Goal: Browse casually: Explore the website without a specific task or goal

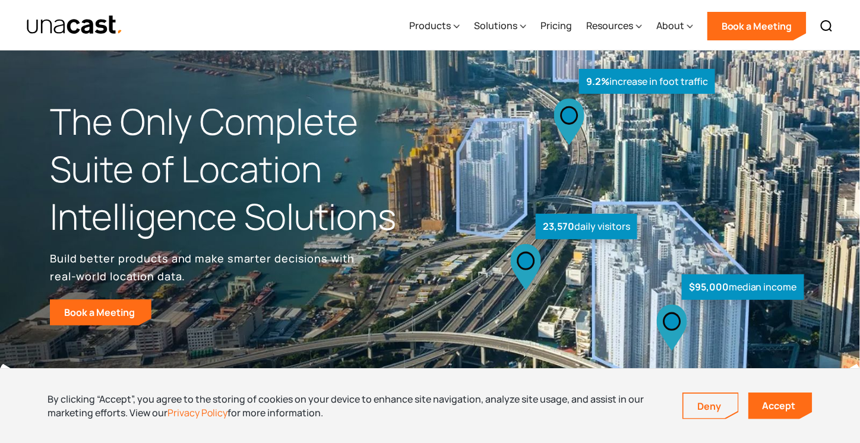
drag, startPoint x: 545, startPoint y: 225, endPoint x: 632, endPoint y: 229, distance: 87.4
click at [632, 229] on div "23,570 daily visitors" at bounding box center [587, 227] width 102 height 26
drag, startPoint x: 691, startPoint y: 283, endPoint x: 805, endPoint y: 283, distance: 114.0
click at [805, 283] on div "$95,000 median income" at bounding box center [851, 314] width 426 height 119
click at [699, 411] on link "Deny" at bounding box center [711, 406] width 55 height 25
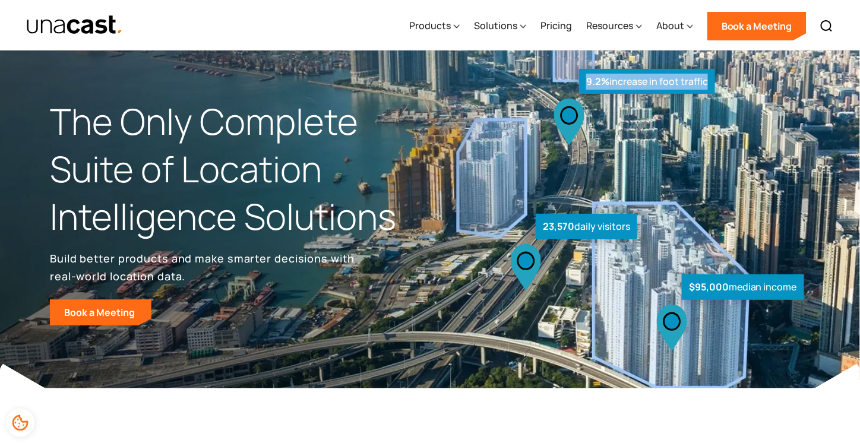
drag, startPoint x: 586, startPoint y: 78, endPoint x: 709, endPoint y: 88, distance: 123.4
click at [709, 88] on div "9.2% increase in foot traffic" at bounding box center [647, 82] width 136 height 26
click at [712, 88] on div "9.2% increase in foot traffic" at bounding box center [647, 82] width 136 height 26
click at [606, 133] on div "9.2% increase in foot traffic" at bounding box center [634, 109] width 161 height 81
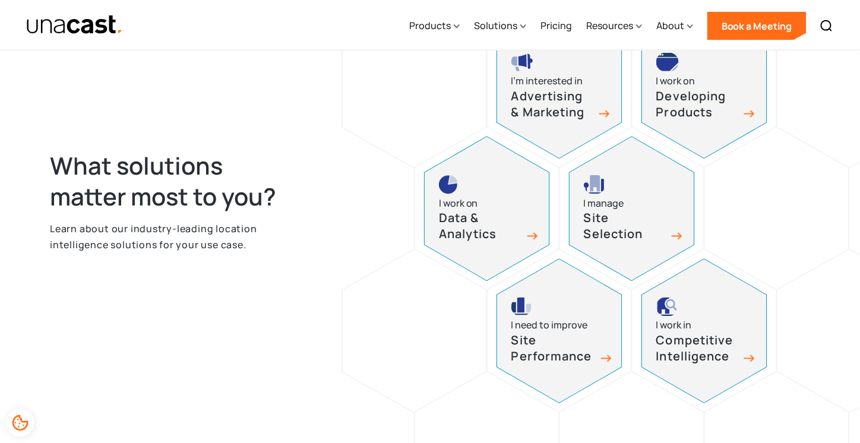
scroll to position [594, 0]
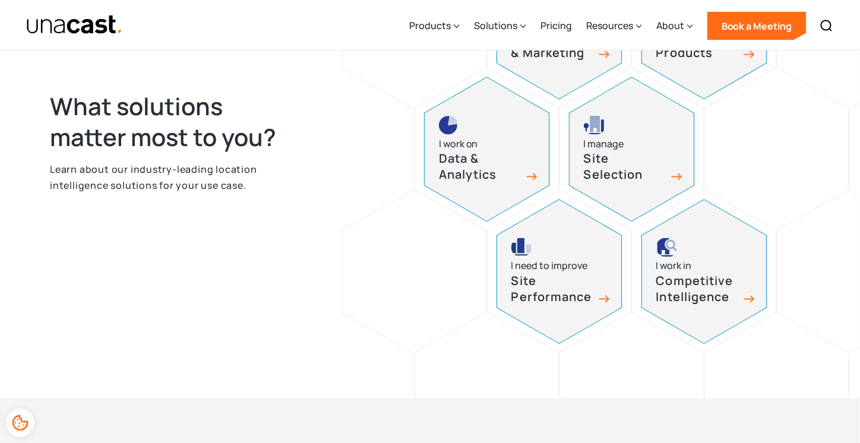
click at [230, 238] on div "What solutions matter most to you? Learn about our industry-leading location in…" at bounding box center [430, 149] width 760 height 379
